Goal: Check status: Check status

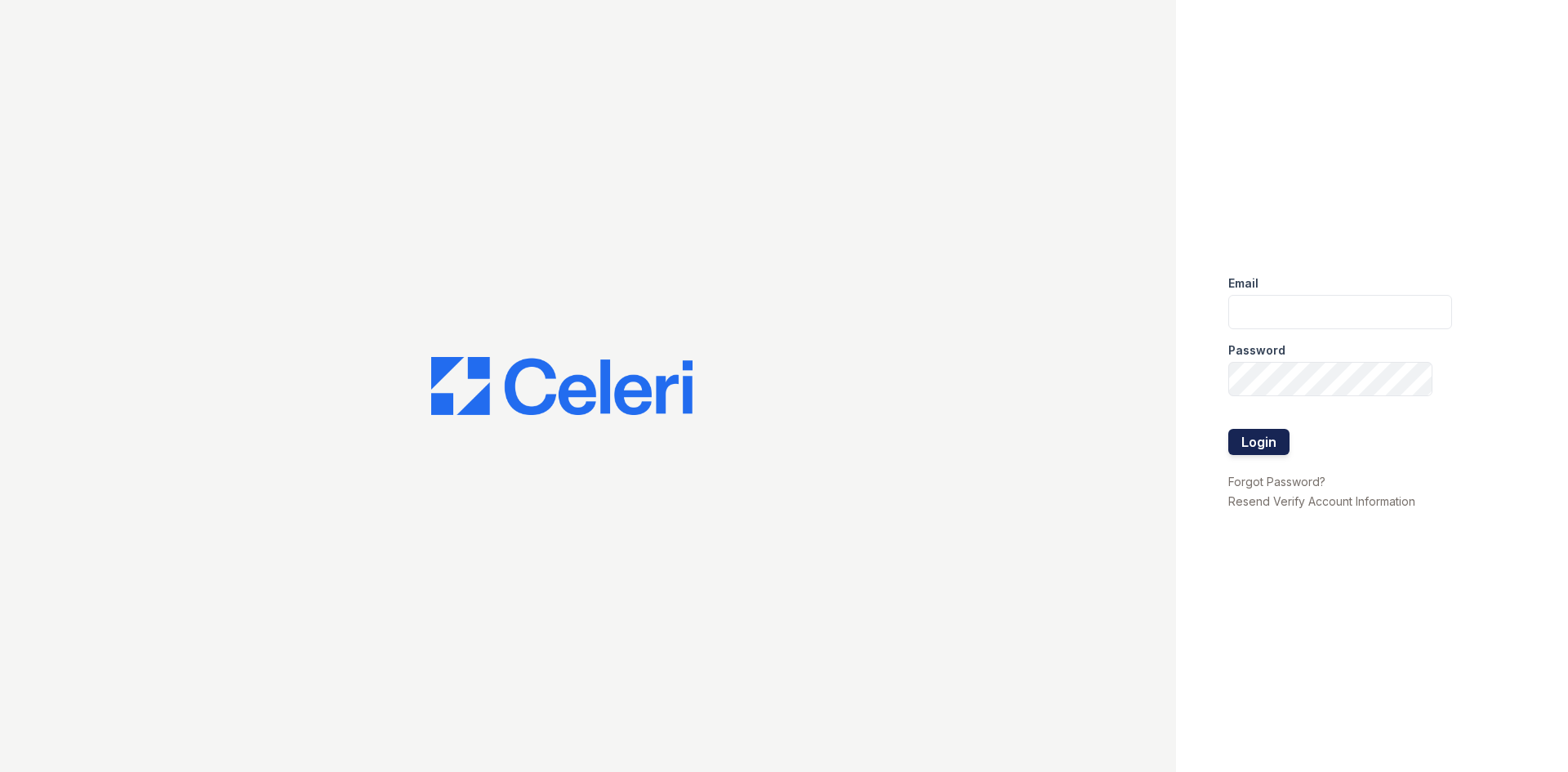
type input "[EMAIL_ADDRESS][DOMAIN_NAME]"
click at [1263, 445] on button "Login" at bounding box center [1258, 441] width 61 height 26
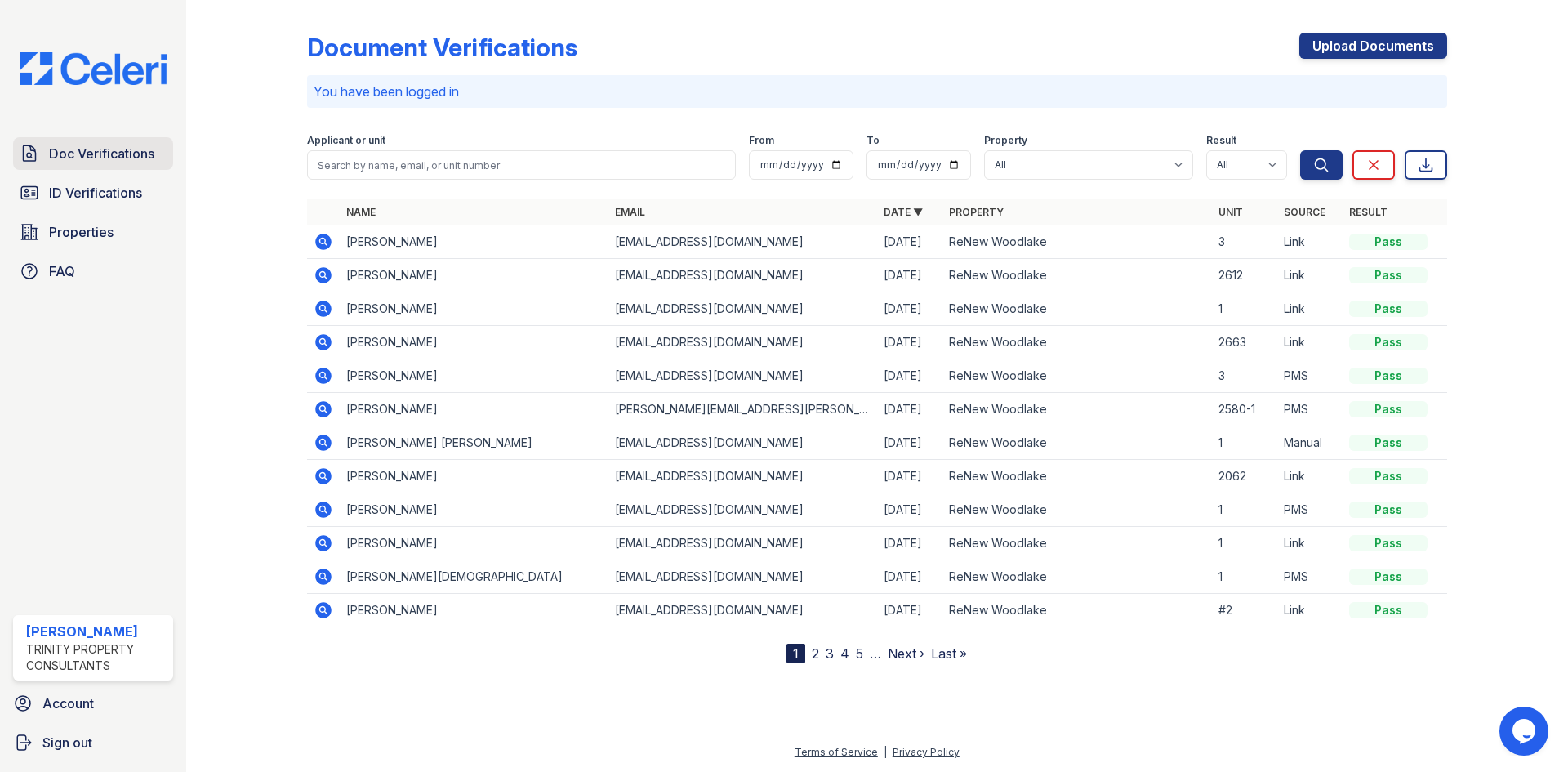
click at [81, 151] on span "Doc Verifications" at bounding box center [101, 153] width 105 height 19
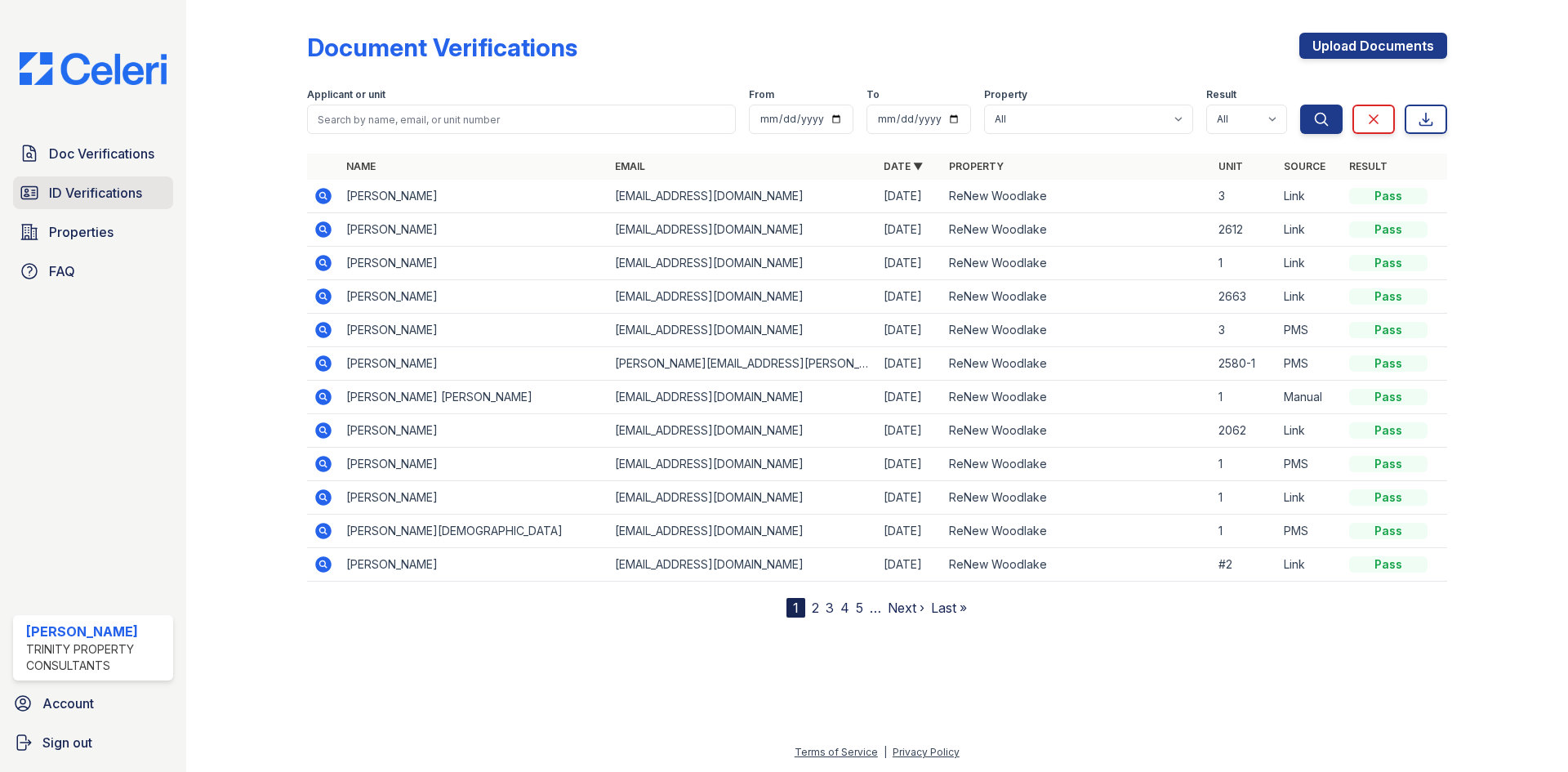
click at [78, 187] on span "ID Verifications" at bounding box center [95, 192] width 93 height 19
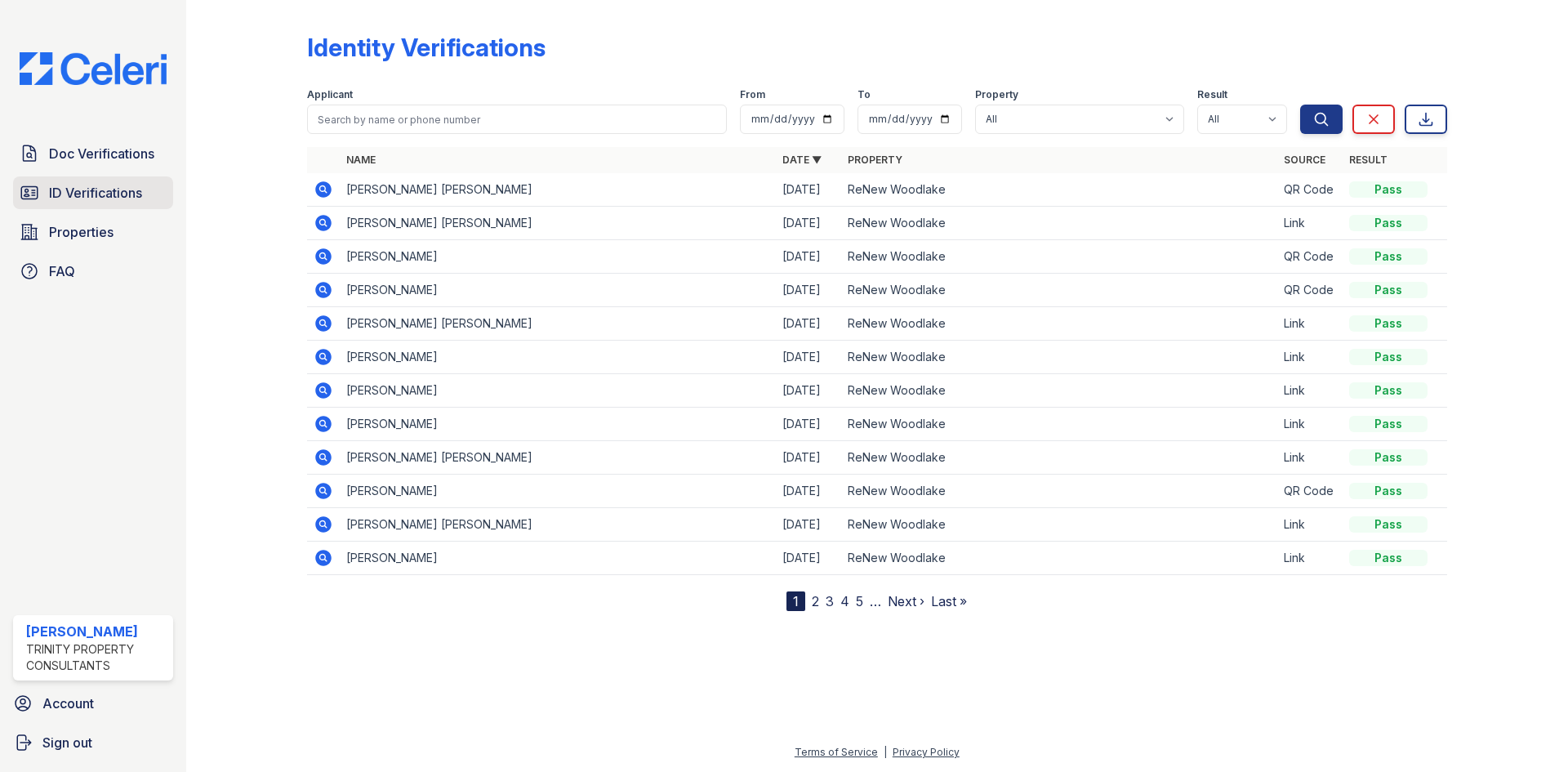
click at [69, 192] on span "ID Verifications" at bounding box center [95, 192] width 93 height 19
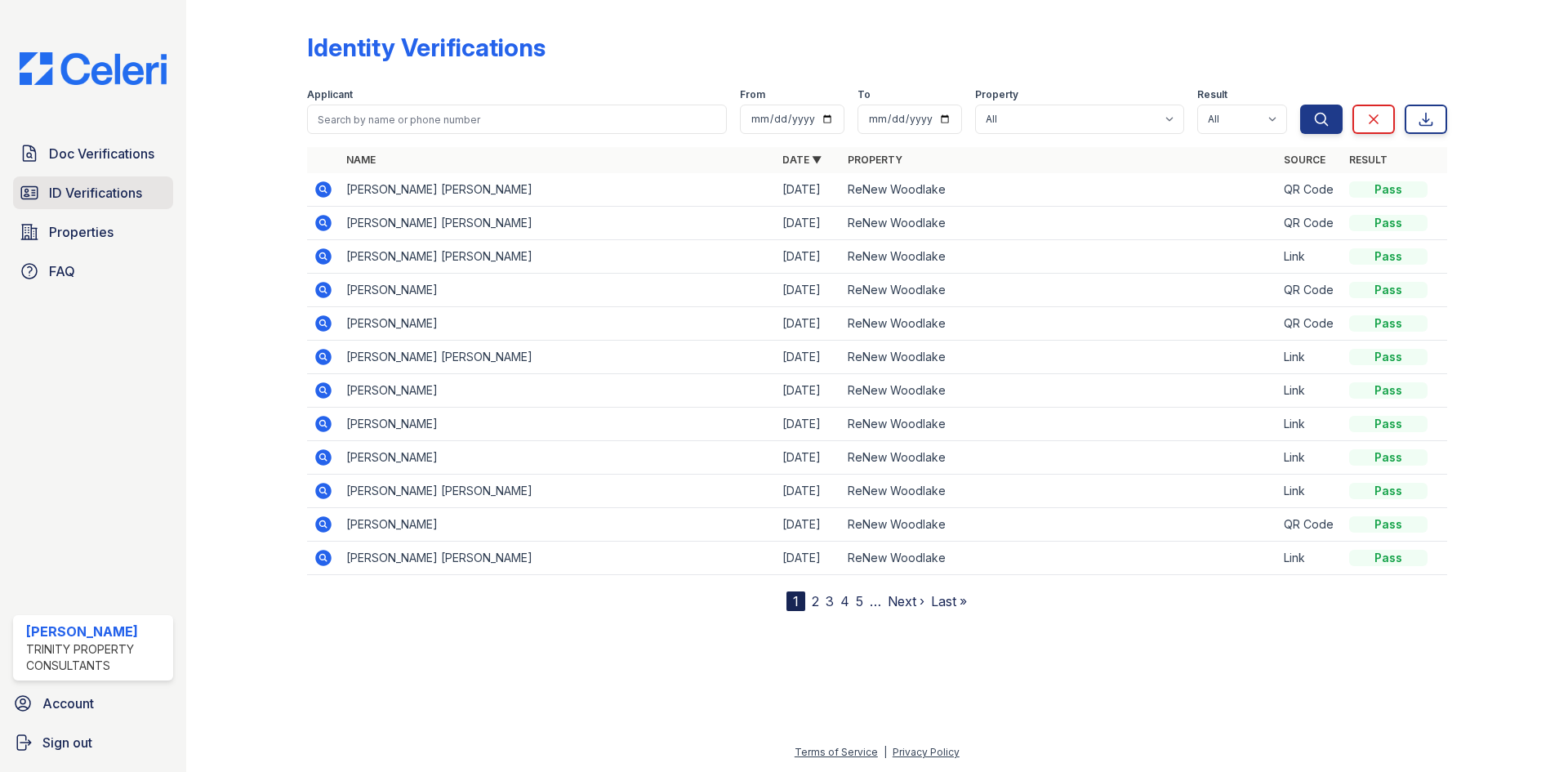
click at [76, 188] on span "ID Verifications" at bounding box center [95, 192] width 93 height 19
click at [324, 188] on icon at bounding box center [322, 188] width 4 height 4
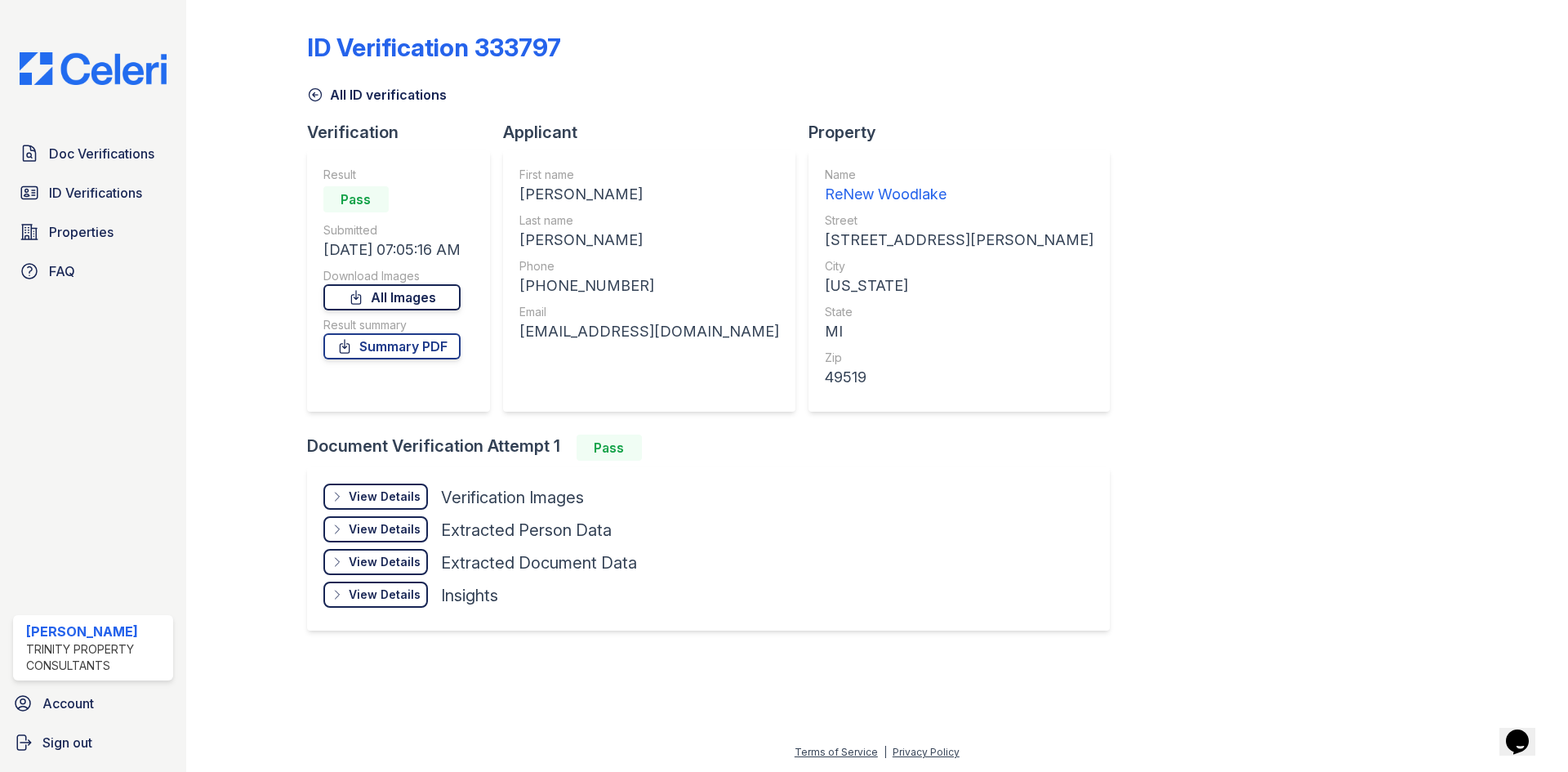
click at [426, 294] on link "All Images" at bounding box center [391, 297] width 137 height 26
click at [367, 343] on link "Summary PDF" at bounding box center [391, 345] width 137 height 26
click at [52, 195] on span "ID Verifications" at bounding box center [95, 192] width 93 height 19
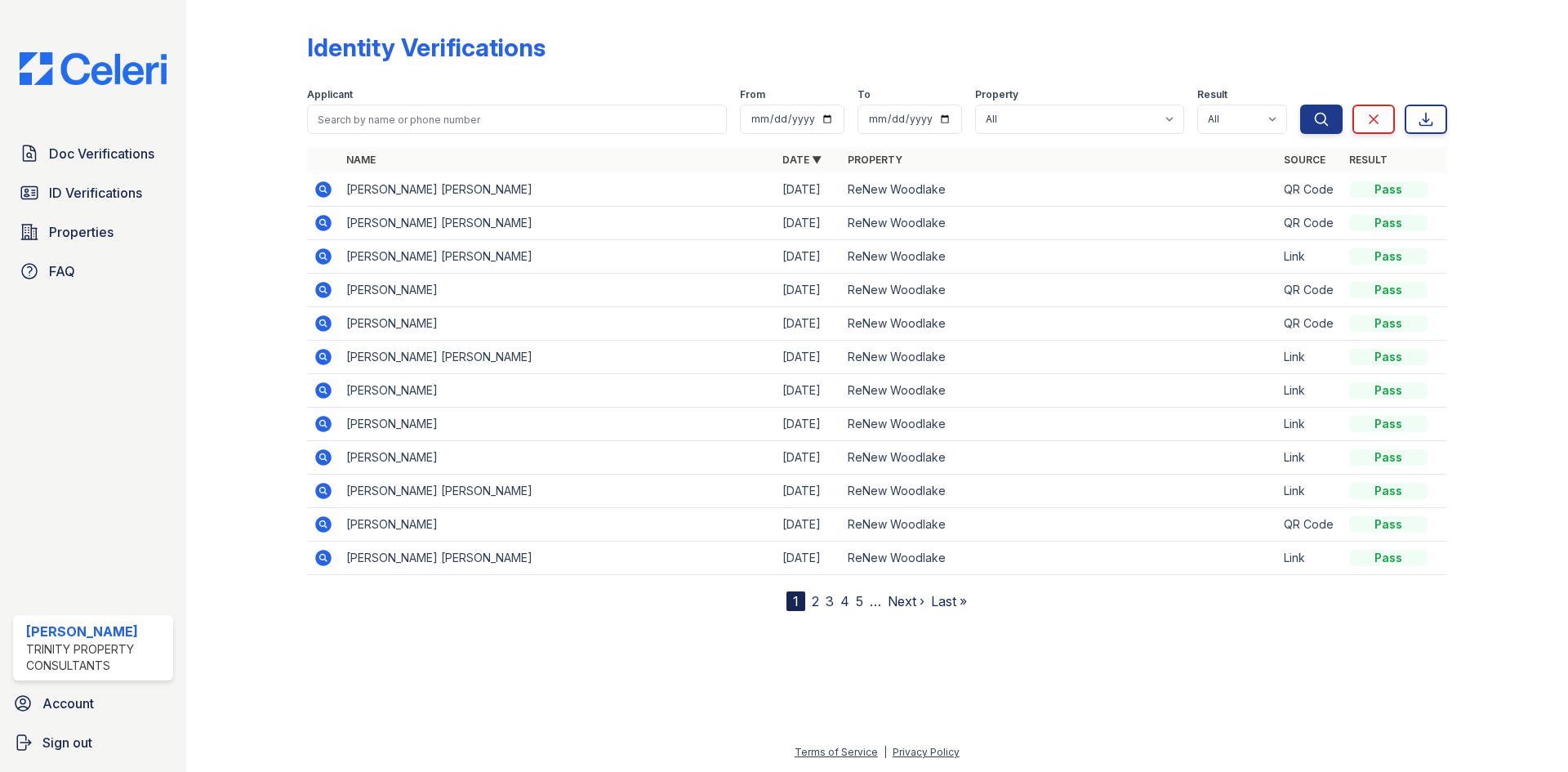
click at [319, 223] on icon at bounding box center [323, 223] width 19 height 19
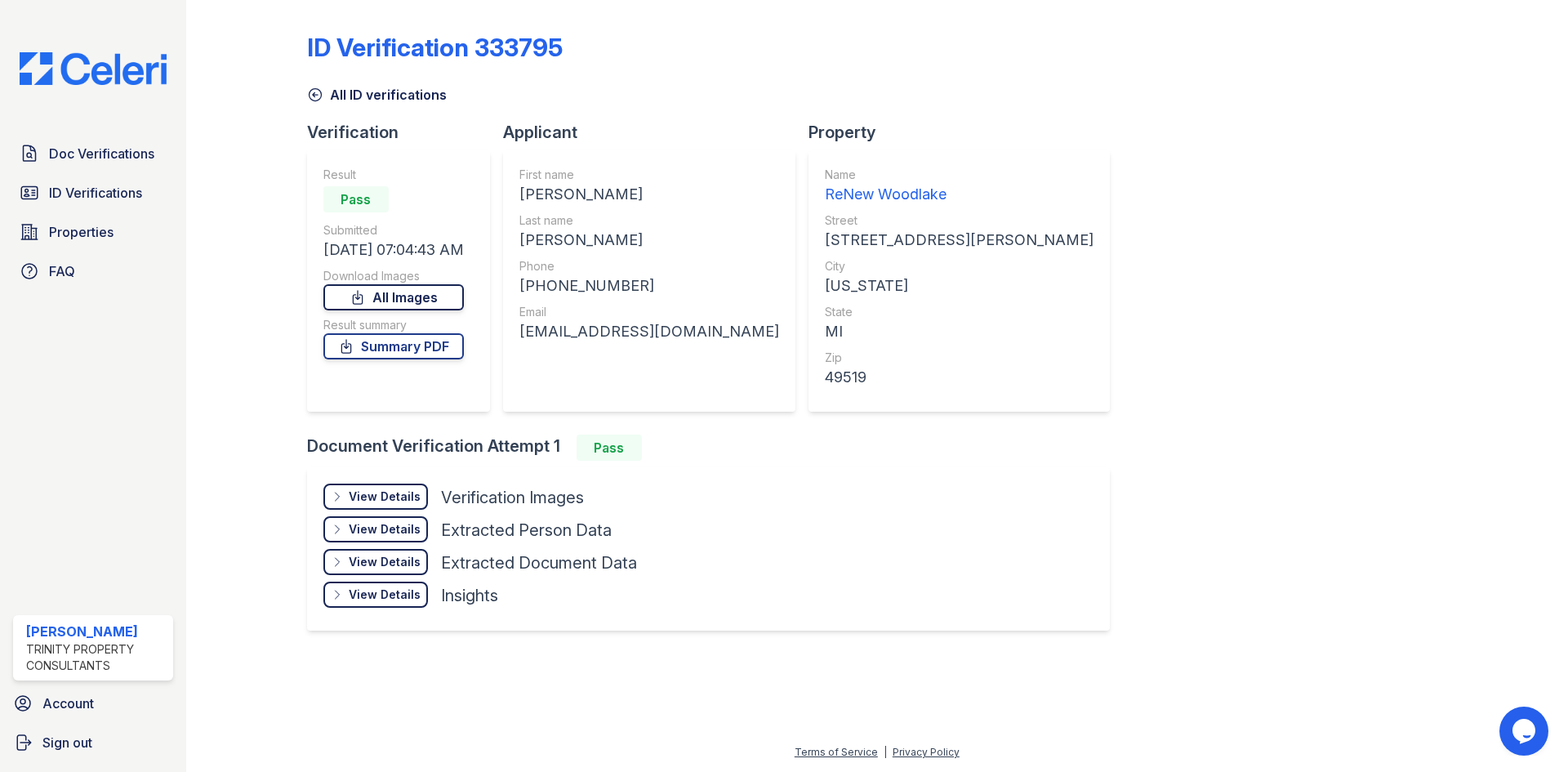
click at [366, 288] on link "All Images" at bounding box center [393, 297] width 141 height 26
click at [375, 346] on link "Summary PDF" at bounding box center [393, 345] width 141 height 26
